Goal: Answer question/provide support

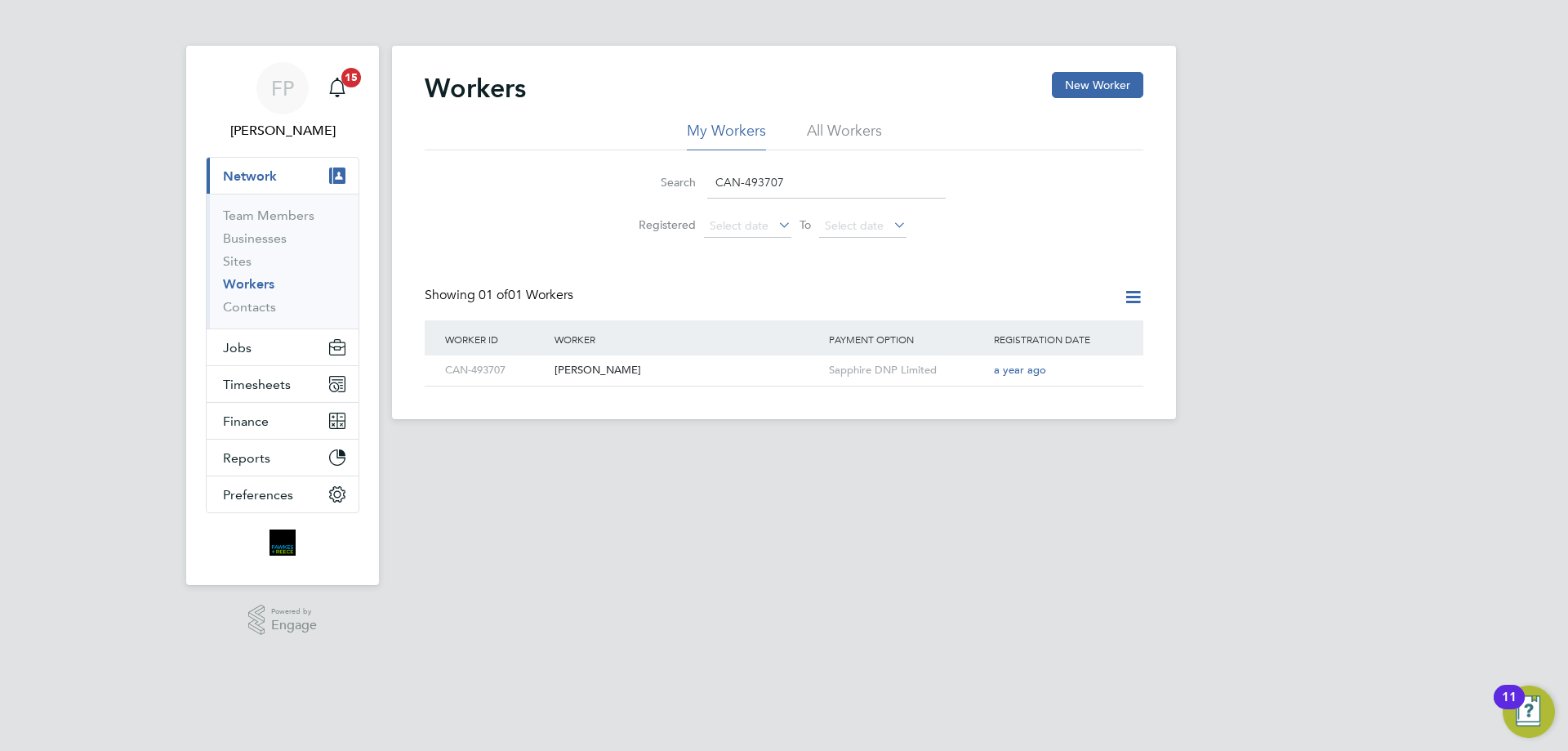
drag, startPoint x: 798, startPoint y: 189, endPoint x: 635, endPoint y: 189, distance: 163.0
click at [637, 189] on div "Search CAN-493707" at bounding box center [784, 182] width 323 height 32
paste input "544411"
type input "CAN-544411"
click at [657, 373] on div "[PERSON_NAME]" at bounding box center [688, 370] width 274 height 30
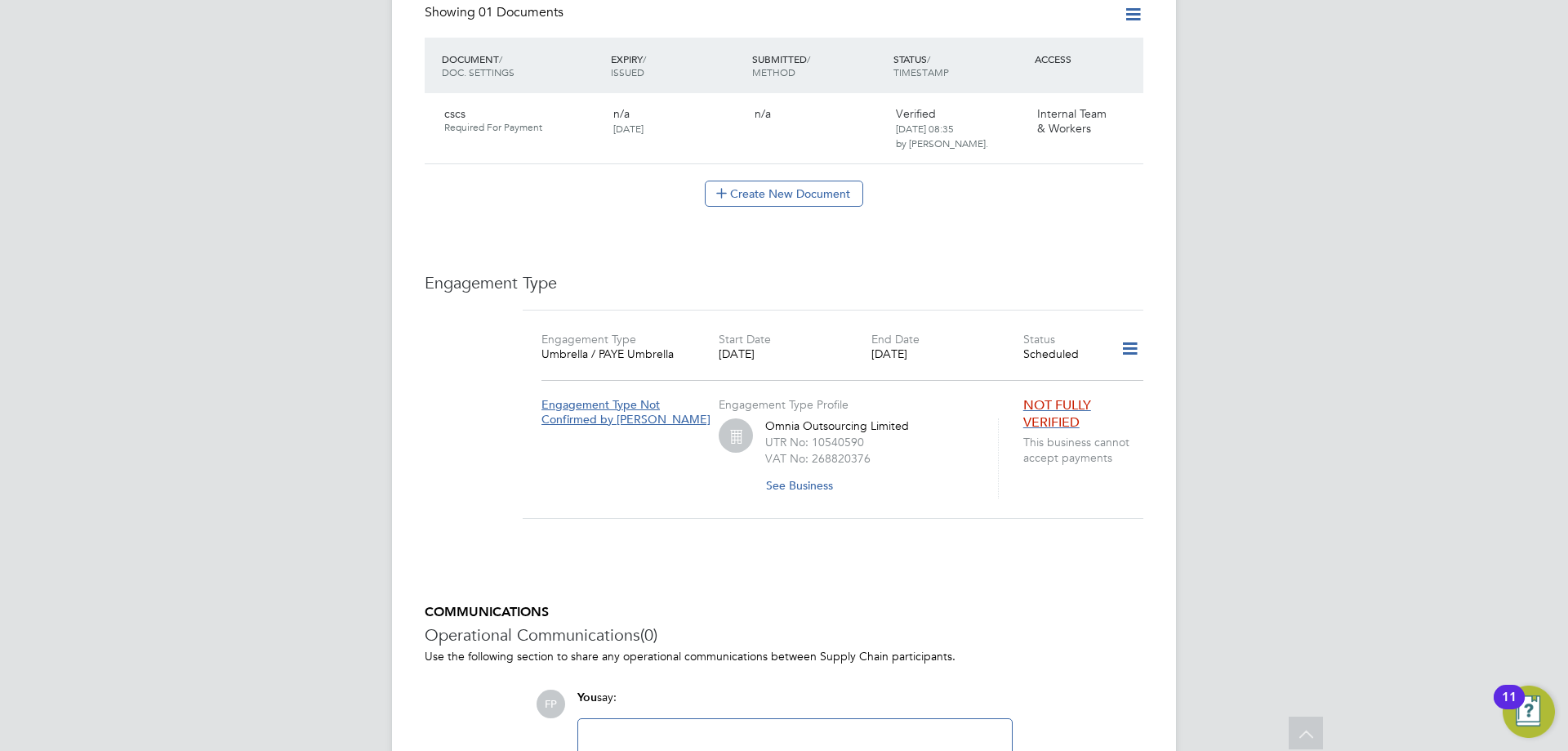
scroll to position [980, 0]
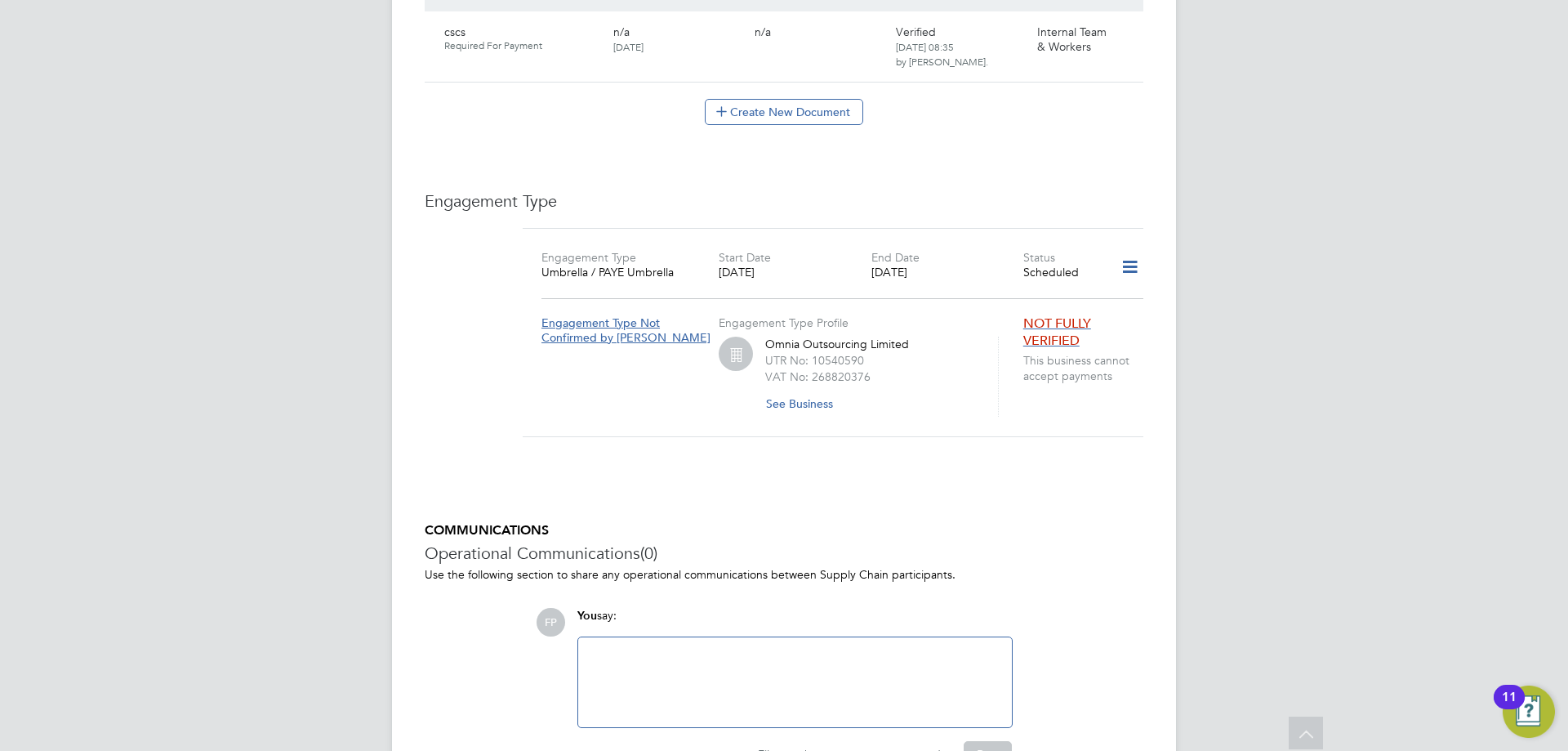
click at [654, 647] on div at bounding box center [795, 682] width 415 height 70
paste div
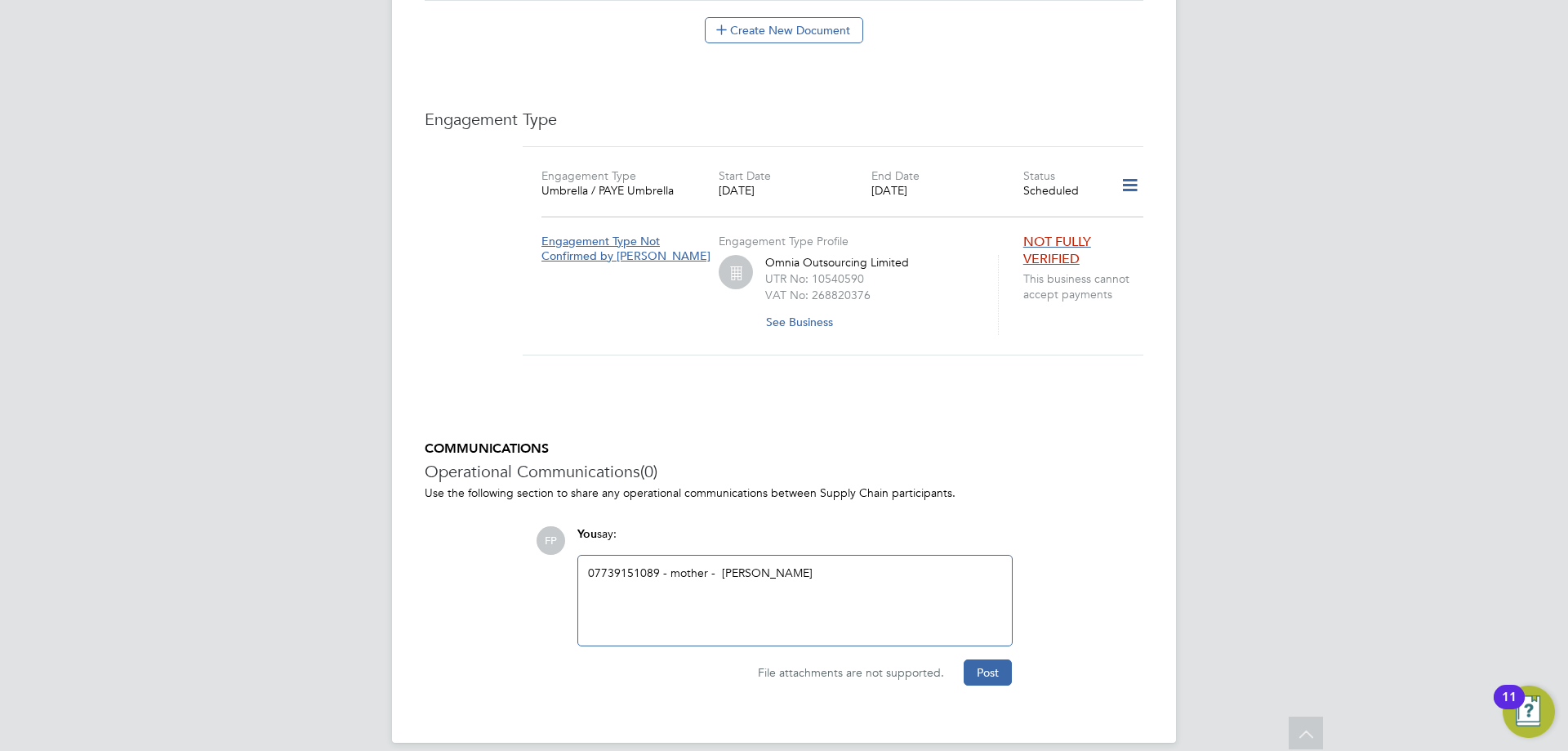
scroll to position [1062, 0]
click at [983, 658] on button "Post" at bounding box center [988, 671] width 49 height 26
